Goal: Navigation & Orientation: Find specific page/section

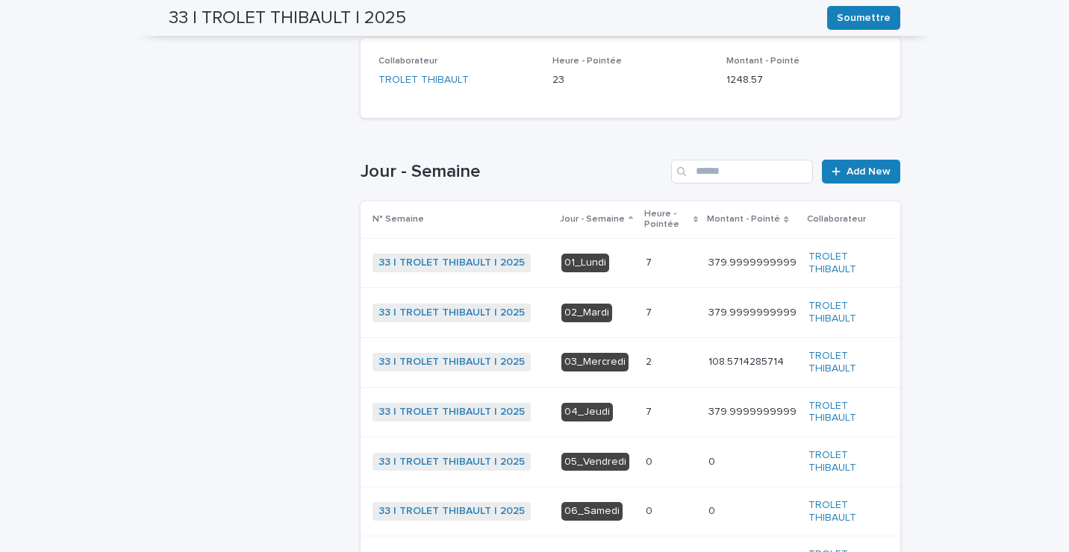
scroll to position [373, 0]
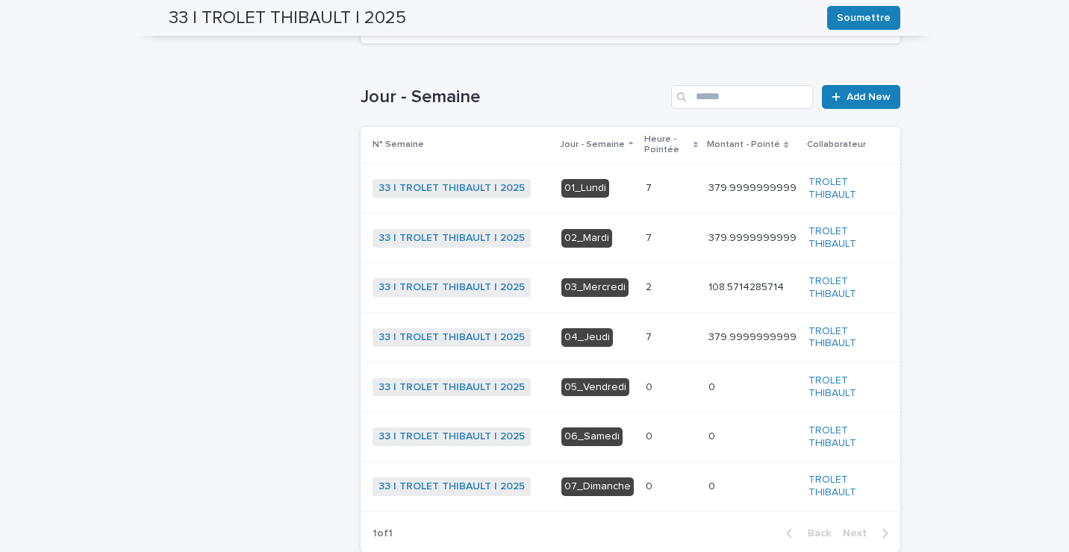
click at [645, 281] on div "2 2" at bounding box center [670, 287] width 51 height 25
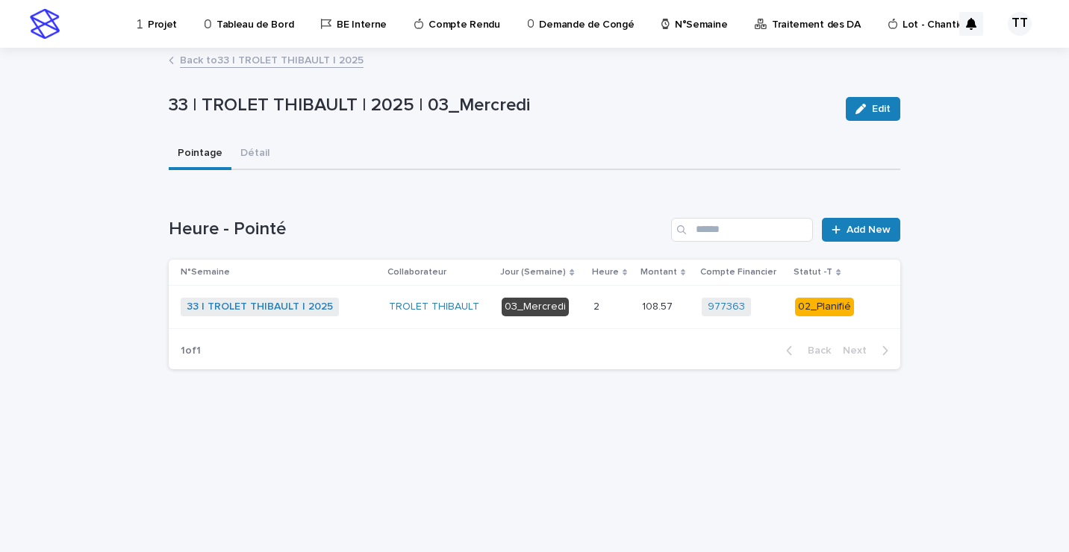
click at [624, 304] on p at bounding box center [611, 307] width 37 height 13
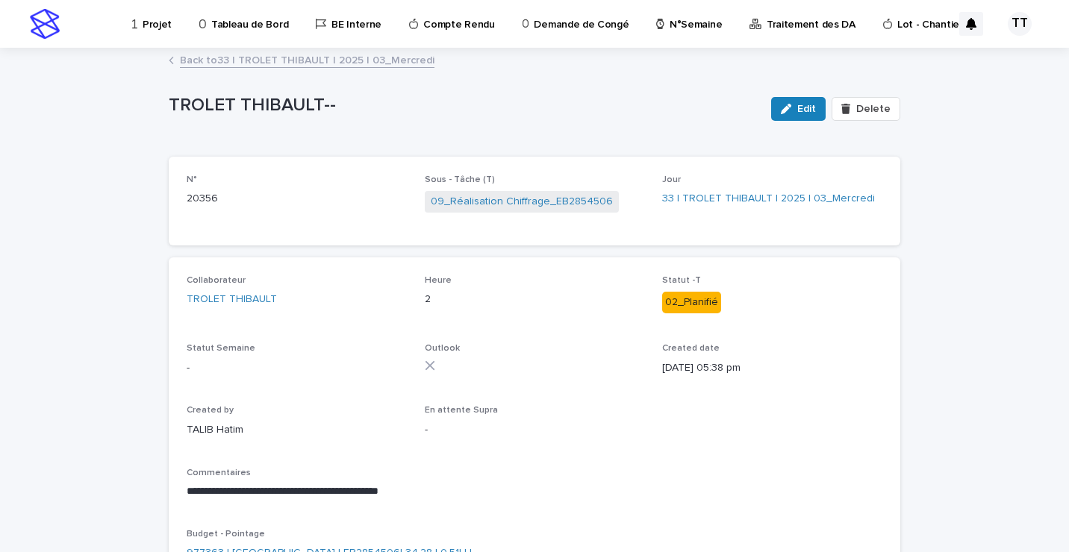
scroll to position [75, 0]
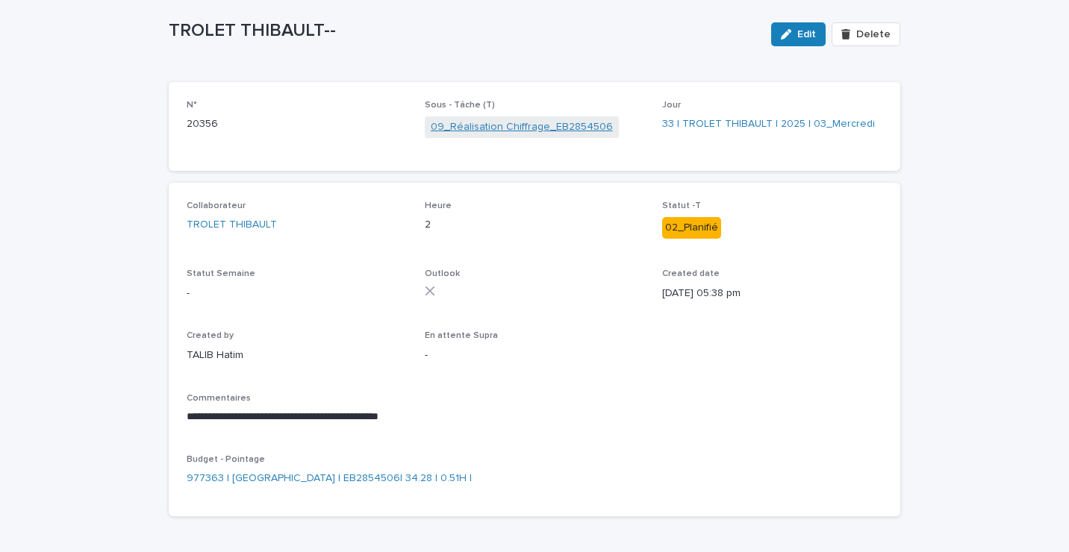
click at [537, 125] on link "09_Réalisation Chiffrage_EB2854506" at bounding box center [522, 127] width 182 height 16
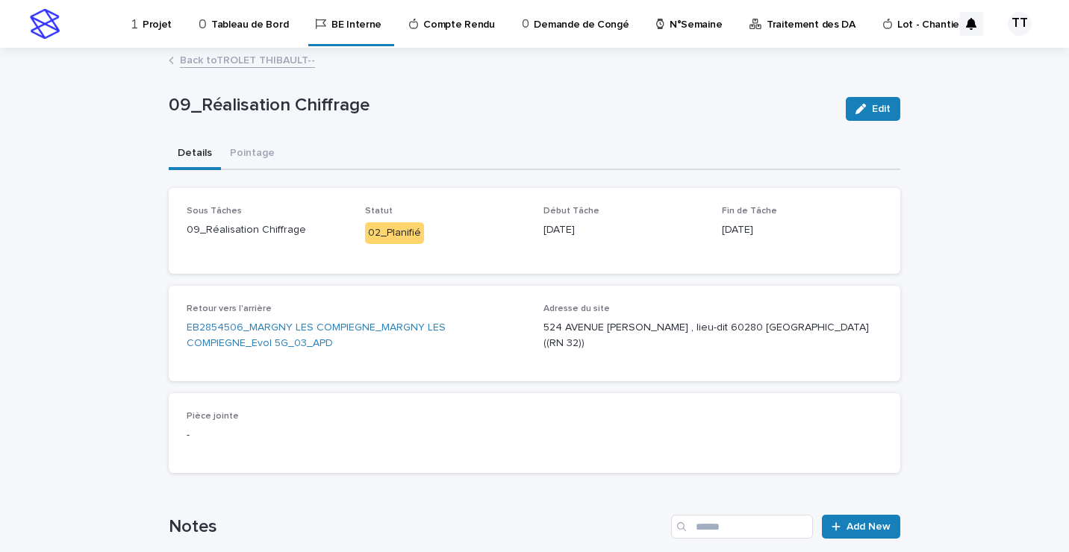
click at [240, 59] on link "Back to TROLET THIBAULT--" at bounding box center [247, 59] width 135 height 17
